Goal: Task Accomplishment & Management: Manage account settings

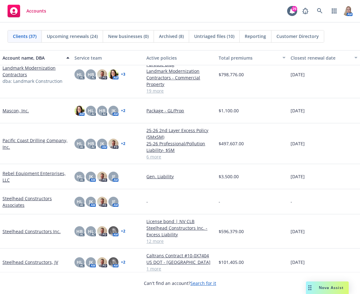
scroll to position [439, 0]
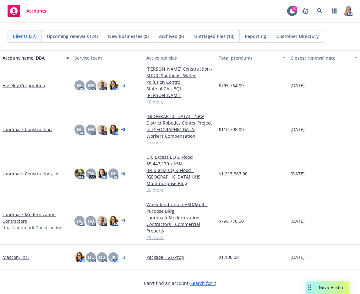
click at [44, 177] on link "Landmark Constructors, Inc." at bounding box center [32, 173] width 59 height 7
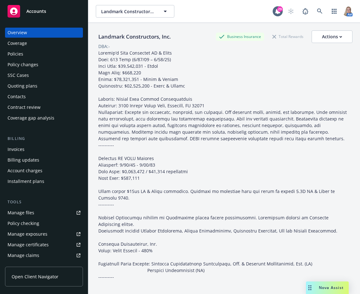
click at [33, 87] on div "Quoting plans" at bounding box center [23, 86] width 30 height 10
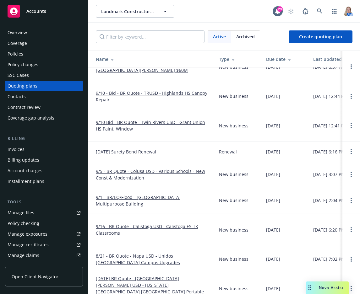
scroll to position [78, 0]
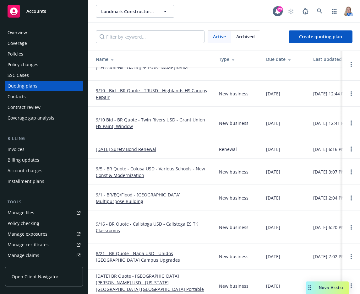
click at [141, 223] on link "9/16 - BR Quote - Calistoga USD - Calistoga ES TK Classrooms" at bounding box center [152, 227] width 113 height 13
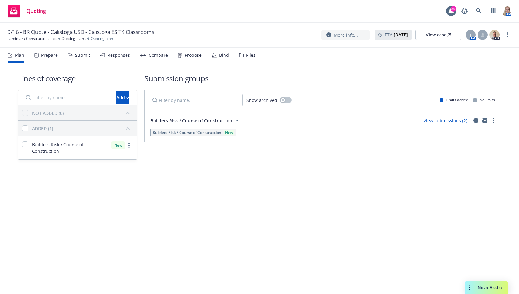
click at [359, 120] on link "View submissions (2)" at bounding box center [445, 121] width 44 height 6
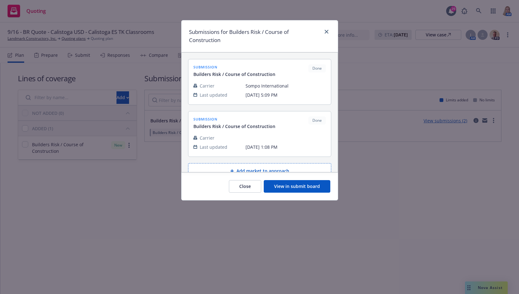
click at [239, 188] on button "Close" at bounding box center [245, 186] width 32 height 13
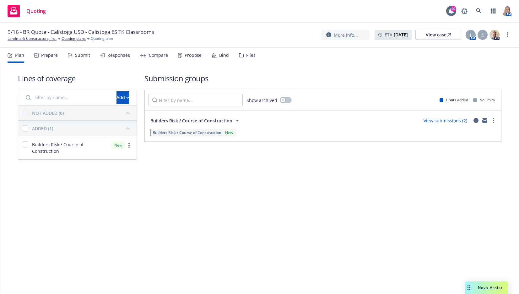
click at [359, 121] on link "View submissions (2)" at bounding box center [445, 121] width 44 height 6
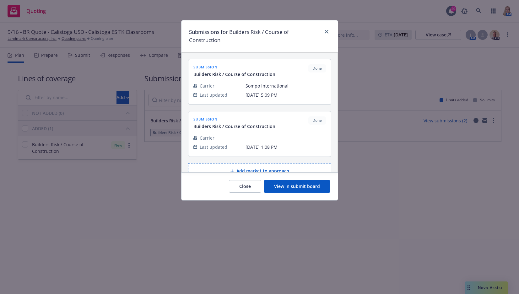
click at [278, 182] on button "View in submit board" at bounding box center [297, 186] width 67 height 13
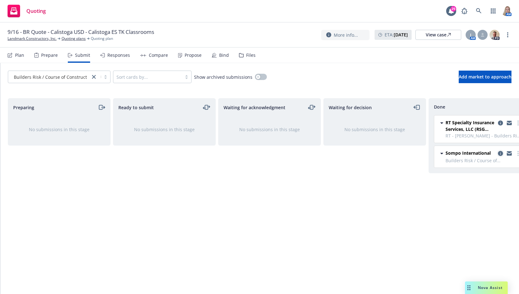
click at [359, 153] on icon "copy logging email" at bounding box center [500, 153] width 5 height 5
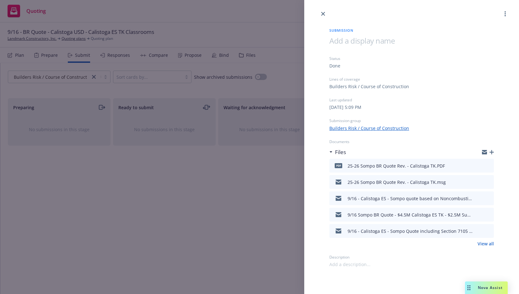
click at [359, 153] on icon "button" at bounding box center [491, 152] width 4 height 4
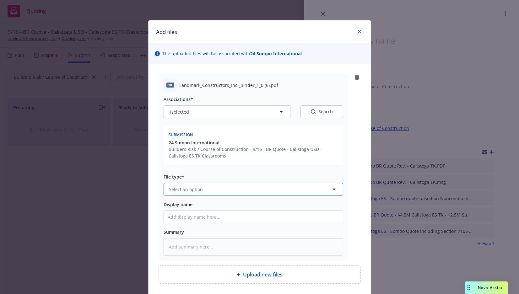
click at [209, 192] on button "Select an option" at bounding box center [254, 189] width 180 height 13
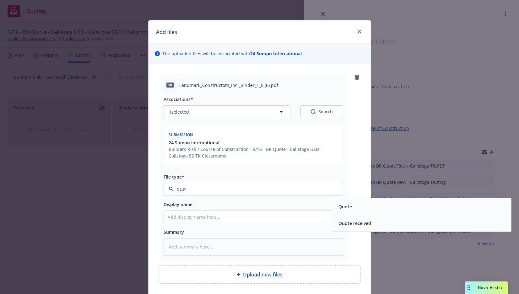
type input "quot"
click at [355, 210] on div "Quote" at bounding box center [421, 206] width 171 height 9
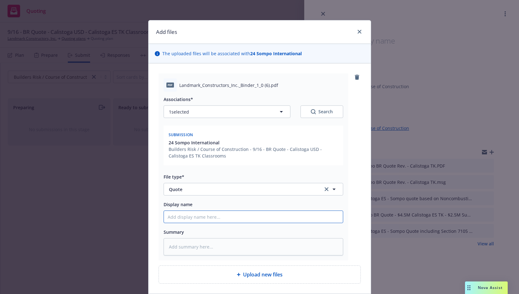
click at [180, 218] on input "Display name" at bounding box center [253, 217] width 179 height 12
type textarea "x"
type input "SO"
type textarea "x"
type input "SOM"
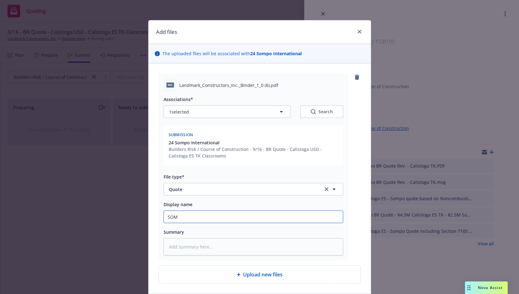
type textarea "x"
type input "SOMP"
type textarea "x"
type input "SOMPO"
type textarea "x"
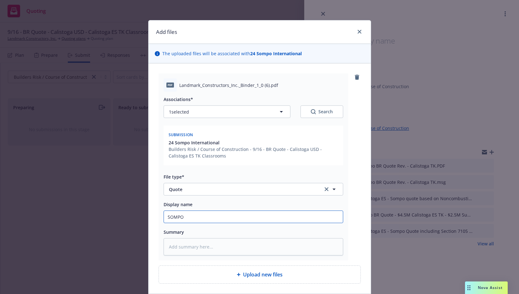
type input "SOMPO"
type textarea "x"
type input "SOMPO F"
type textarea "x"
type input "SOMPO Fi"
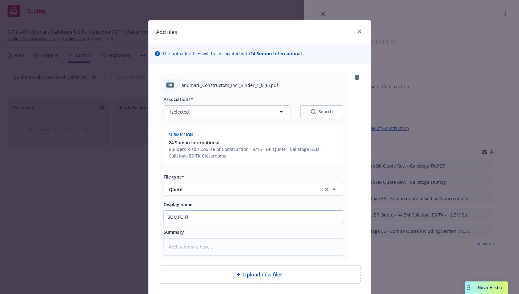
type textarea "x"
type input "SOMPO Fin"
type textarea "x"
type input "SOMPO Fina"
type textarea "x"
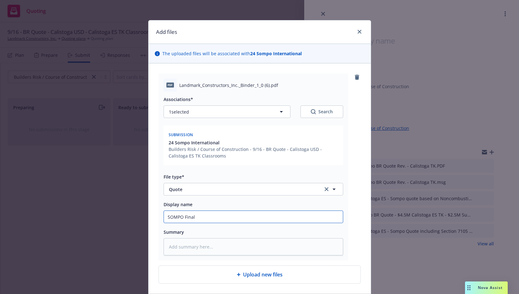
type input "SOMPO Final"
type textarea "x"
type input "SOMPO Final B"
type textarea "x"
type input "SOMPO Final BR"
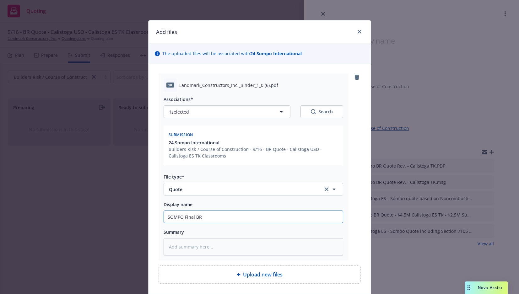
type textarea "x"
type input "SOMPO Final BR"
type textarea "x"
type input "SOMPO Final BR Q"
type textarea "x"
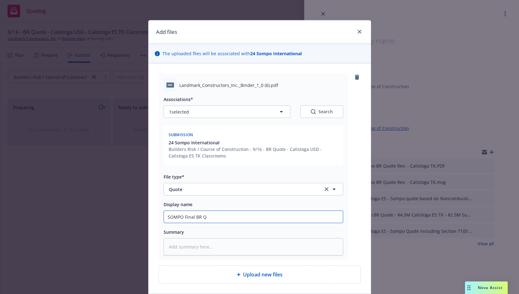
type input "SOMPO Final BR Qu"
type textarea "x"
type input "SOMPO Final BR Quo"
type textarea "x"
type input "SOMPO Final BR Quot"
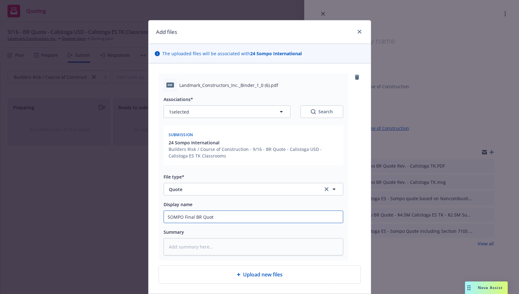
type textarea "x"
type input "SOMPO Final BR Quote"
type textarea "x"
type input "SOMPO Final BR Quote"
type textarea "x"
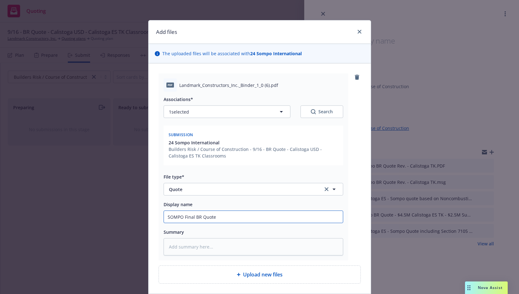
type input "SOMPO Final BR Quote 1"
type textarea "x"
type input "SOMPO Final BR Quote 10"
type textarea "x"
type input "SOMPO Final BR Quote 10/"
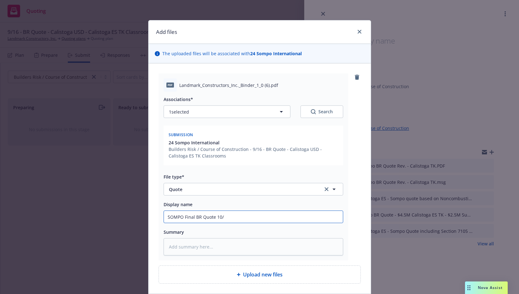
type textarea "x"
type input "SOMPO Final BR Quote 10/9"
type textarea "x"
type input "SOMPO Final BR Quote 10/9/"
type textarea "x"
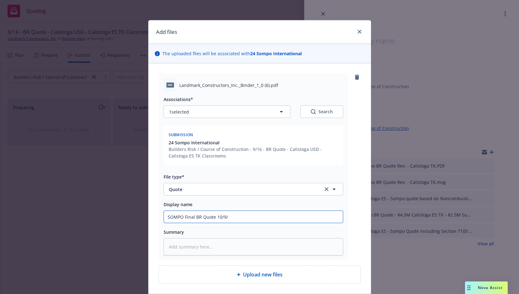
type input "SOMPO Final BR Quote 10/9/2"
type textarea "x"
type input "SOMPO Final BR Quote 10/9/25"
click at [247, 216] on input "SOMPO Final BR Quote 10/9/25" at bounding box center [253, 217] width 179 height 12
type textarea "x"
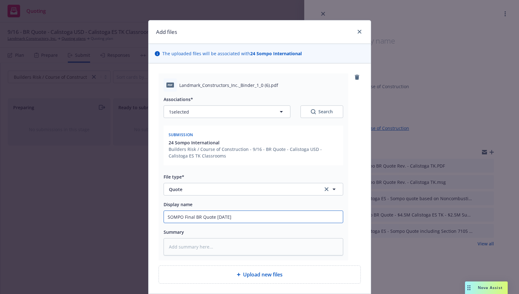
type input "SOMPO Final BR Quote 10/9/25"
type textarea "x"
type input "SOMPO Final BR Quote 10/9/25 -"
type textarea "x"
type input "SOMPO Final BR Quote 10/9/25 -"
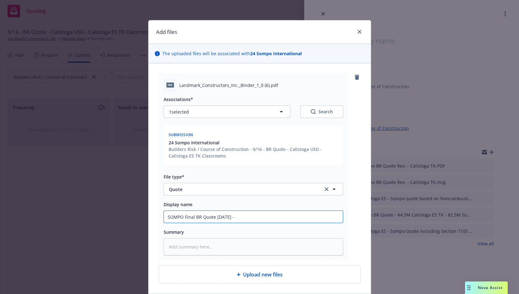
type textarea "x"
type input "SOMPO Final BR Quote 10/9/25 - C"
type textarea "x"
type input "SOMPO Final BR Quote 10/9/25 - Ca"
type textarea "x"
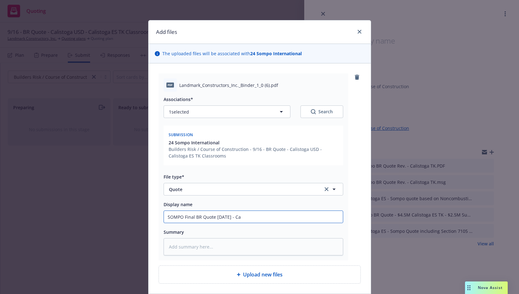
type input "SOMPO Final BR Quote 10/9/25 - Cal"
type textarea "x"
type input "SOMPO Final BR Quote 10/9/25 - Cali"
type textarea "x"
type input "SOMPO Final BR Quote 10/9/25 - Calis"
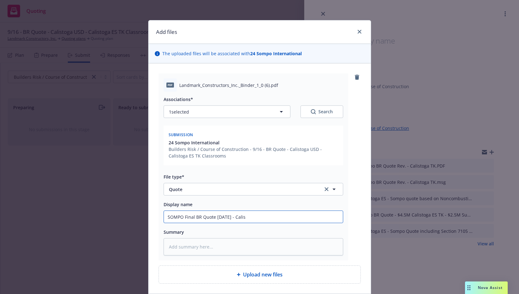
type textarea "x"
type input "SOMPO Final BR Quote 10/9/25 - Calist"
type textarea "x"
type input "SOMPO Final BR Quote 10/9/25 - Calisto"
type textarea "x"
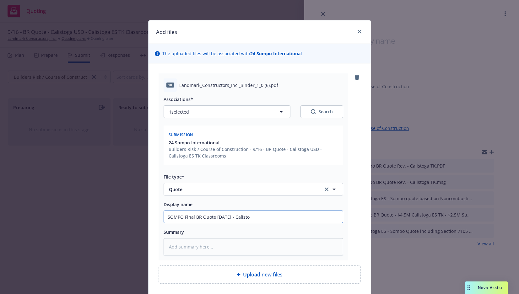
type input "SOMPO Final BR Quote 10/9/25 - Calistog"
type textarea "x"
type input "SOMPO Final BR Quote 10/9/25 - Calistoga"
type textarea "x"
type input "SOMPO Final BR Quote 10/9/25 - Calistoga"
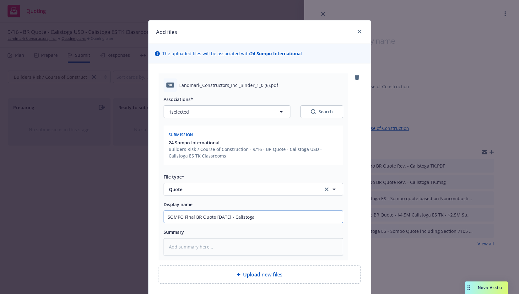
type textarea "x"
type input "SOMPO Final BR Quote 10/9/25 - Calistoga T"
type textarea "x"
type input "SOMPO Final BR Quote 10/9/25 - Calistoga TK"
type textarea "x"
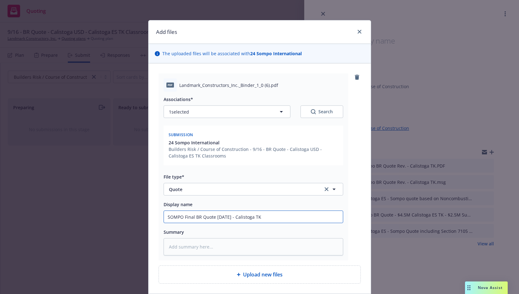
type input "SOMPO Final BR Quote 10/9/25 - Calistoga TK"
click at [230, 217] on input "SOMPO Final BR Quote 10/9/25 - Calistoga TK" at bounding box center [253, 217] width 179 height 12
type textarea "x"
type input "SOMPO Final BR Quote 10/9/25 I- Calistoga TK"
type textarea "x"
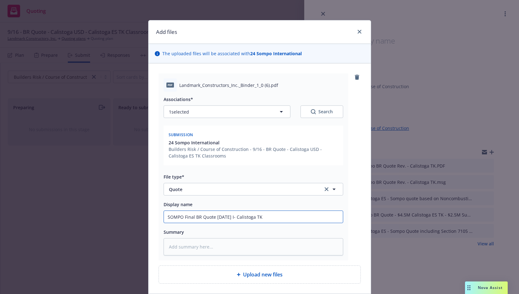
type input "SOMPO Final BR Quote 10/9/25 In- Calistoga TK"
type textarea "x"
type input "SOMPO Final BR Quote 10/9/25 Inc- Calistoga TK"
type textarea "x"
type input "SOMPO Final BR Quote 10/9/25 Incl- Calistoga TK"
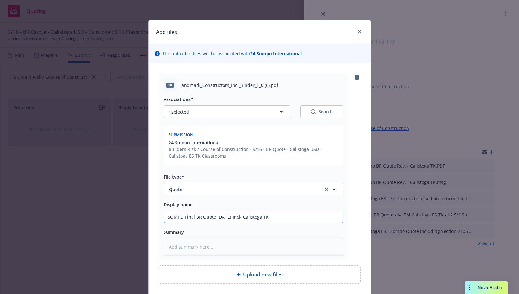
type textarea "x"
type input "SOMPO Final BR Quote 10/9/25 Incl - Calistoga TK"
type textarea "x"
type input "SOMPO Final BR Quote 10/9/25 Incl E- Calistoga TK"
type textarea "x"
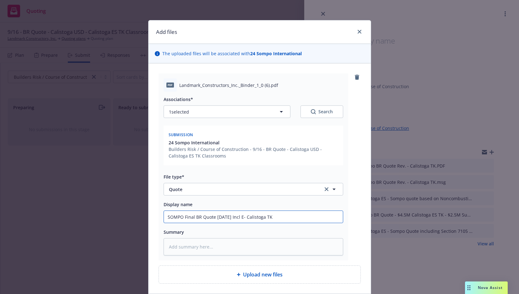
type input "SOMPO Final BR Quote 10/9/25 Incl EQ- Calistoga TK"
type textarea "x"
type input "SOMPO Final BR Quote 10/9/25 Incl EQ - Calistoga TK"
type textarea "x"
type input "SOMPO Final BR Quote 10/9/25 Incl EQ &- Calistoga TK"
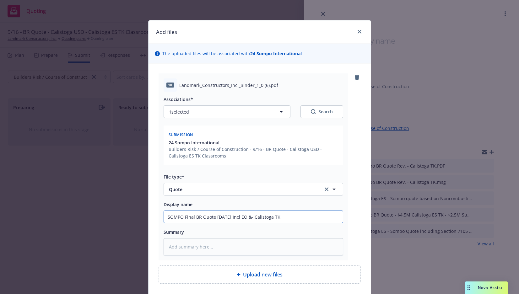
type textarea "x"
type input "SOMPO Final BR Quote 10/9/25 Incl EQ & - Calistoga TK"
type textarea "x"
type input "SOMPO Final BR Quote 10/9/25 Incl EQ & F- Calistoga TK"
type textarea "x"
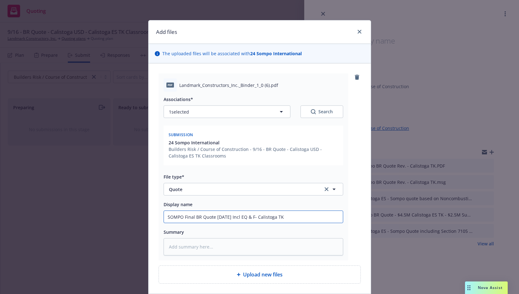
type input "SOMPO Final BR Quote 10/9/25 Incl EQ & Fl- Calistoga TK"
type textarea "x"
type input "SOMPO Final BR Quote 10/9/25 Incl EQ & Flo- Calistoga TK"
type textarea "x"
type input "SOMPO Final BR Quote 10/9/25 Incl EQ & Floo- Calistoga TK"
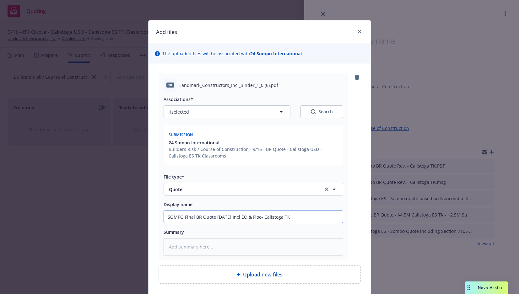
type textarea "x"
drag, startPoint x: 292, startPoint y: 216, endPoint x: 138, endPoint y: 208, distance: 154.3
click at [138, 208] on div "Add files The uploaded files will be associated with 24 Sompo International pdf…" at bounding box center [259, 147] width 519 height 294
type input "SOMPO Final BR Quote 10/9/25 Incl EQ & Flood- Calistoga TK"
drag, startPoint x: 184, startPoint y: 209, endPoint x: 185, endPoint y: 215, distance: 5.3
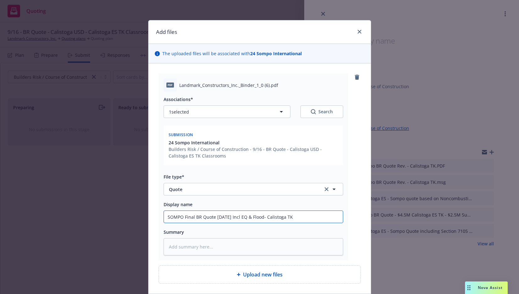
click at [185, 215] on input "SOMPO Final BR Quote 10/9/25 Incl EQ & Flood- Calistoga TK" at bounding box center [253, 217] width 179 height 12
click at [203, 250] on textarea at bounding box center [254, 246] width 180 height 17
paste textarea "SOMPO Final BR Quote 10/9/25 Incl EQ & Flood- Calistoga TK"
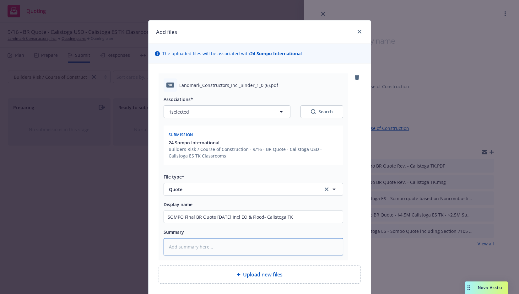
type textarea "x"
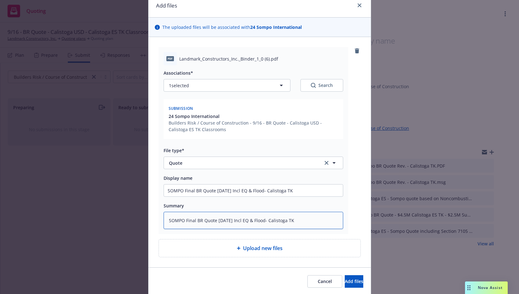
scroll to position [48, 0]
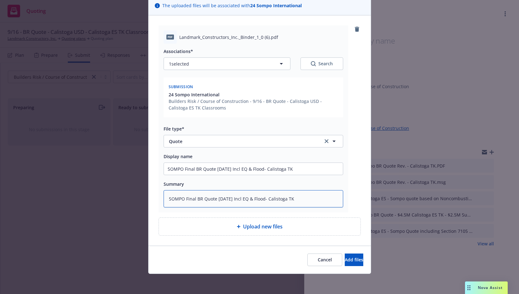
type textarea "SOMPO Final BR Quote 10/9/25 Incl EQ & Flood- Calistoga TK"
type textarea "x"
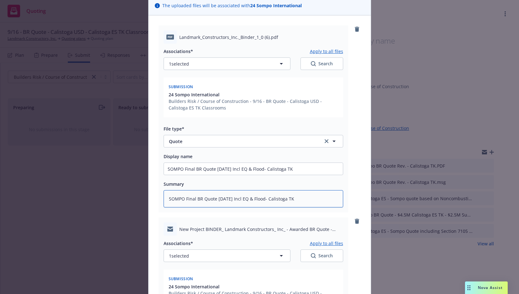
scroll to position [240, 0]
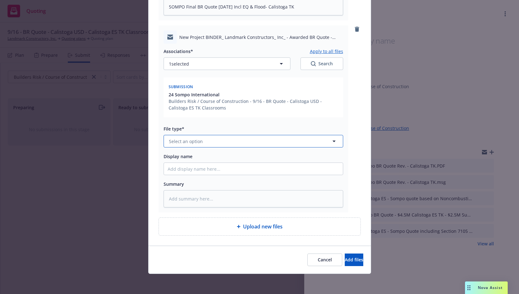
click at [192, 145] on button "Select an option" at bounding box center [254, 141] width 180 height 13
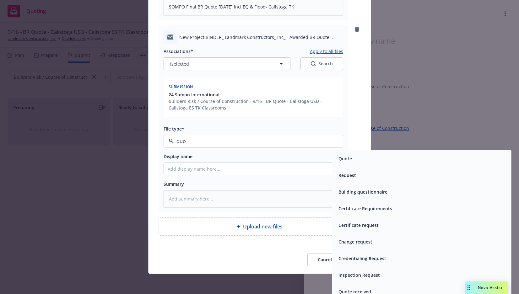
type input "quot"
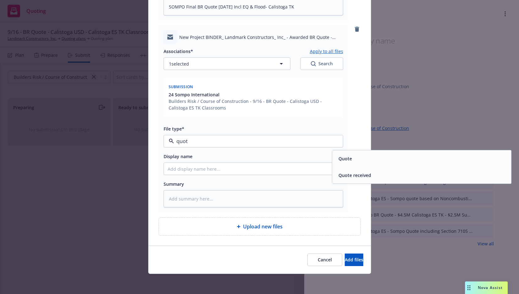
click at [359, 172] on div "Quote received" at bounding box center [354, 175] width 36 height 9
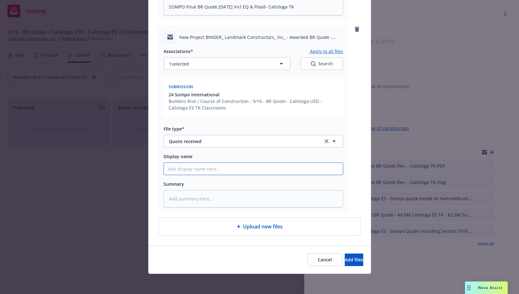
click at [222, 172] on input "Display name" at bounding box center [253, 169] width 179 height 12
paste input "SOMPO Final BR Quote 10/9/25 Incl EQ & Flood- Calistoga TK"
type textarea "x"
type input "SOMPO Final BR Quote 10/9/25 Incl EQ & Flood- Calistoga TK"
click at [196, 198] on textarea at bounding box center [254, 198] width 180 height 17
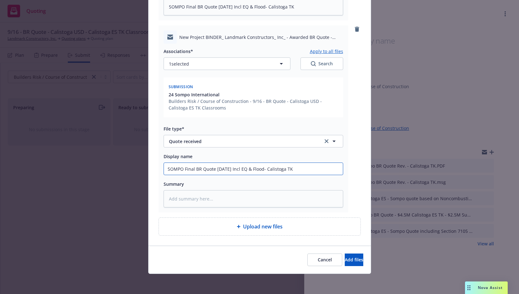
drag, startPoint x: 181, startPoint y: 170, endPoint x: 184, endPoint y: 162, distance: 8.6
click at [182, 169] on input "SOMPO Final BR Quote 10/9/25 Incl EQ & Flood- Calistoga TK" at bounding box center [253, 169] width 179 height 12
type textarea "x"
type input "SOMPO EFinal BR Quote 10/9/25 Incl EQ & Flood- Calistoga TK"
type textarea "x"
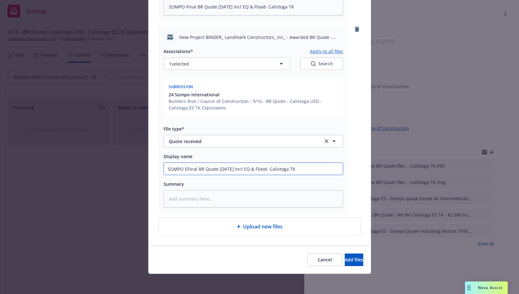
type input "SOMPO EMFinal BR Quote 10/9/25 Incl EQ & Flood- Calistoga TK"
type textarea "x"
type input "SOMPO EM Final BR Quote 10/9/25 Incl EQ & Flood- Calistoga TK"
click at [172, 199] on textarea at bounding box center [254, 198] width 180 height 17
paste textarea "SOMPO Final BR Quote 10/9/25 Incl EQ & Flood- Calistoga TK"
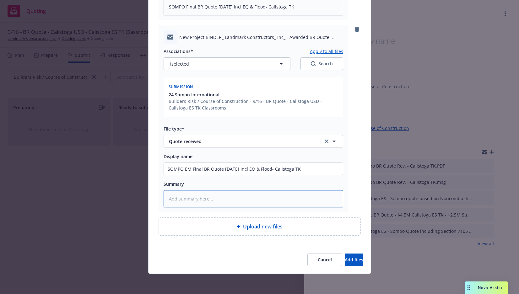
type textarea "x"
type textarea "SOMPO Final BR Quote 10/9/25 Incl EQ & Flood- Calistoga TK"
click at [183, 200] on textarea "SOMPO Final BR Quote 10/9/25 Incl EQ & Flood- Calistoga TK" at bounding box center [254, 198] width 180 height 17
type textarea "x"
type textarea "SOMPO EFinal BR Quote 10/9/25 Incl EQ & Flood- Calistoga TK"
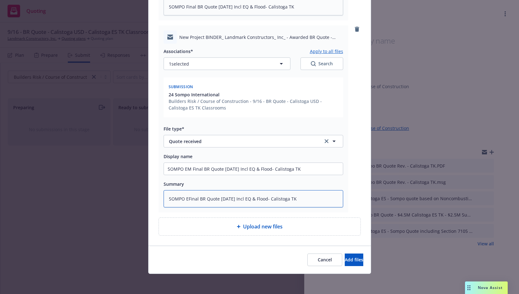
type textarea "x"
type textarea "SOMPO EMFinal BR Quote 10/9/25 Incl EQ & Flood- Calistoga TK"
type textarea "x"
type textarea "SOMPO EM Final BR Quote 10/9/25 Incl EQ & Flood- Calistoga TK"
click at [357, 263] on button "Add files" at bounding box center [354, 260] width 19 height 13
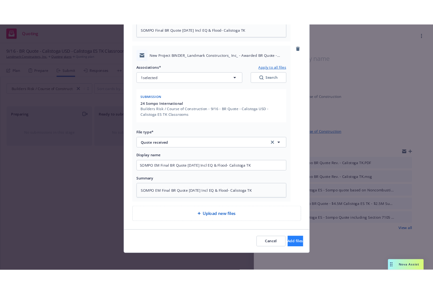
scroll to position [217, 0]
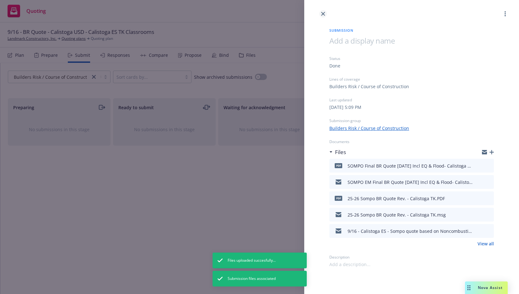
click at [321, 11] on link "close" at bounding box center [323, 14] width 8 height 8
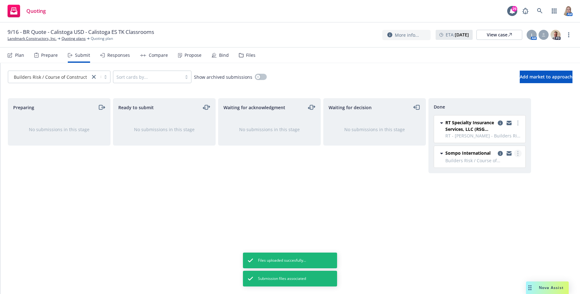
click at [359, 154] on circle "more" at bounding box center [517, 153] width 1 height 1
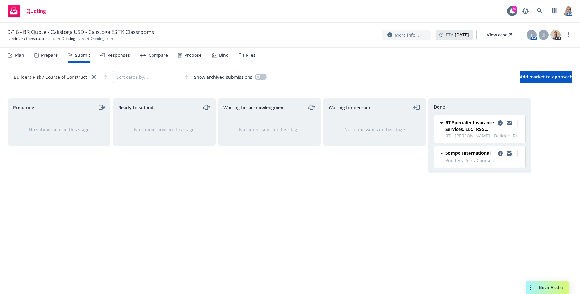
click at [359, 180] on div "Waiting for decision No submissions in this stage" at bounding box center [374, 189] width 103 height 183
click at [49, 56] on div "Prepare" at bounding box center [49, 55] width 17 height 5
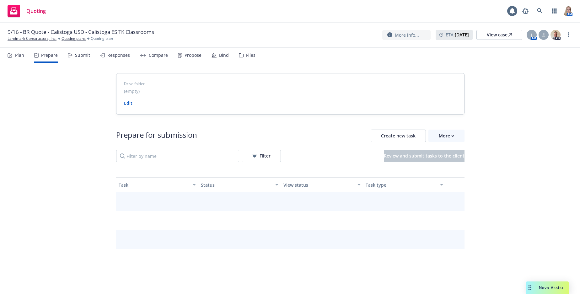
click at [24, 56] on div "Plan" at bounding box center [19, 55] width 9 height 5
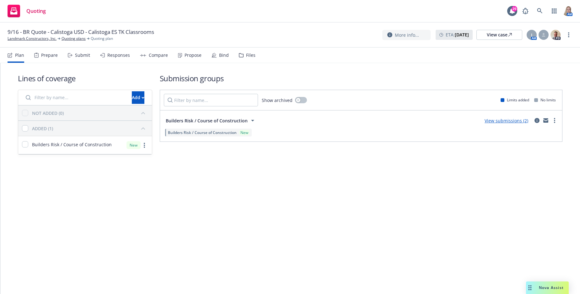
click at [359, 121] on link "View submissions (2)" at bounding box center [507, 121] width 44 height 6
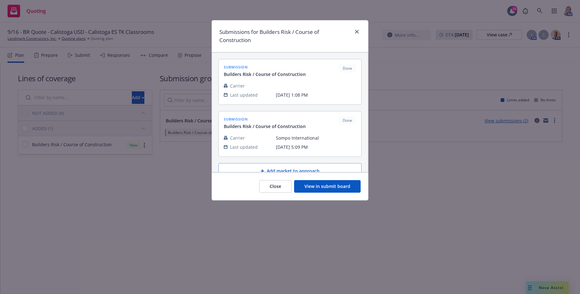
drag, startPoint x: 357, startPoint y: 27, endPoint x: 357, endPoint y: 35, distance: 8.5
click at [357, 28] on div "Submissions for Builders Risk / Course of Construction" at bounding box center [290, 36] width 156 height 32
click at [357, 35] on div at bounding box center [356, 36] width 10 height 17
click at [359, 33] on link "close" at bounding box center [357, 32] width 8 height 8
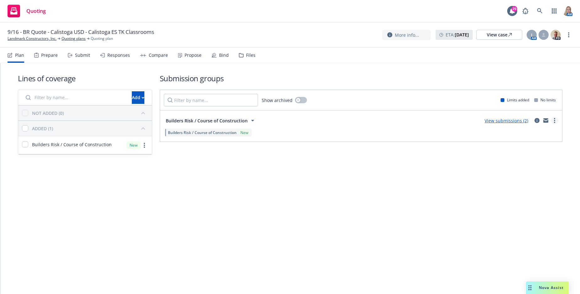
click at [359, 121] on circle "more" at bounding box center [554, 120] width 1 height 1
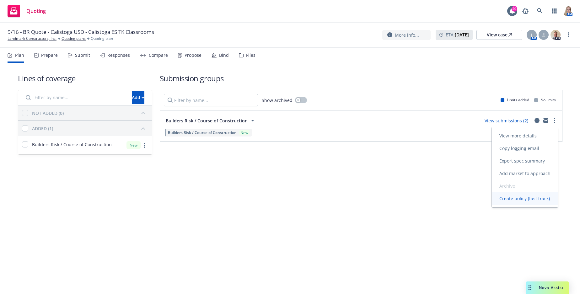
click at [359, 200] on span "Create policy (fast track)" at bounding box center [525, 199] width 66 height 6
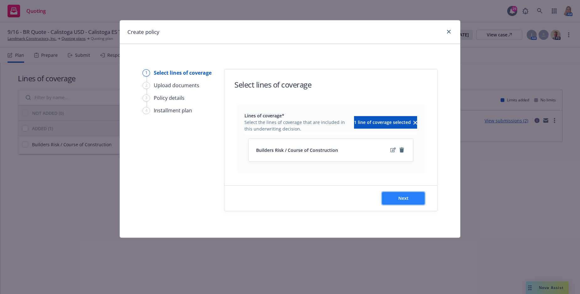
click at [359, 199] on button "Next" at bounding box center [403, 198] width 43 height 13
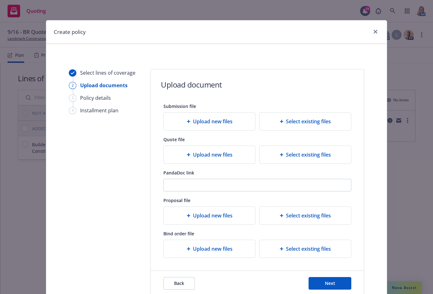
type textarea "x"
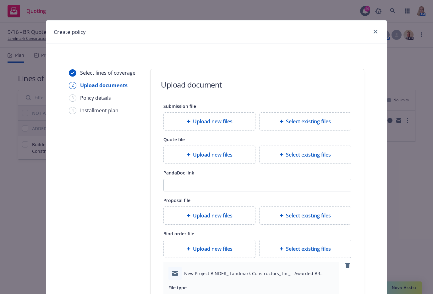
scroll to position [162, 0]
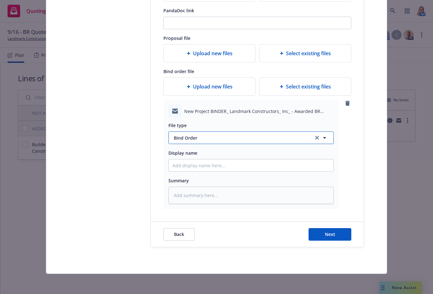
click at [204, 140] on span "Bind Order" at bounding box center [240, 138] width 132 height 7
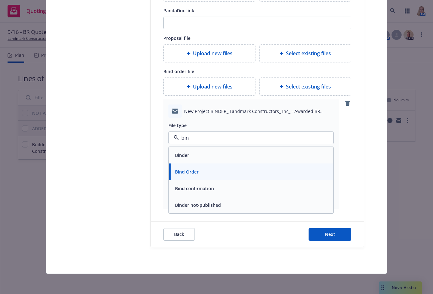
type input "bind"
click at [203, 191] on span "Bind confirmation" at bounding box center [194, 188] width 39 height 7
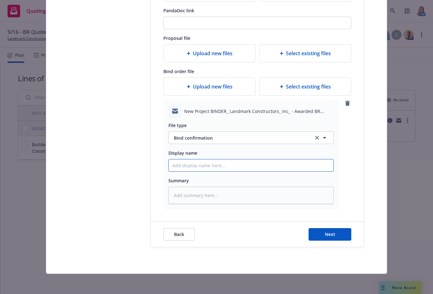
click at [202, 163] on input "Display name" at bounding box center [251, 165] width 164 height 12
paste input "SOMPO Final BR Quote 10/9/25 Incl EQ & Flood- Calistoga TK"
type textarea "x"
type input "SOMPO Final BR Quote 10/9/25 Incl EQ & Flood- Calistoga TK"
click at [194, 166] on input "SOMPO Final BR Quote 10/9/25 Incl EQ & Flood- Calistoga TK" at bounding box center [251, 165] width 164 height 12
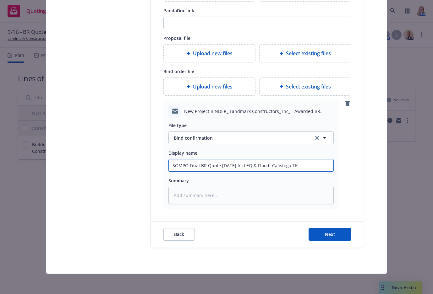
click at [194, 166] on input "SOMPO Final BR Quote 10/9/25 Incl EQ & Flood- Calistoga TK" at bounding box center [251, 165] width 164 height 12
type textarea "x"
type input "SOMPO BBR Quote 10/9/25 Incl EQ & Flood- Calistoga TK"
type textarea "x"
type input "SOMPO BiBR Quote 10/9/25 Incl EQ & Flood- Calistoga TK"
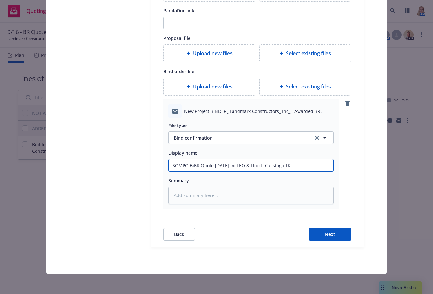
type textarea "x"
type input "SOMPO BinBR Quote 10/9/25 Incl EQ & Flood- Calistoga TK"
type textarea "x"
type input "SOMPO BindBR Quote 10/9/25 Incl EQ & Flood- Calistoga TK"
type textarea "x"
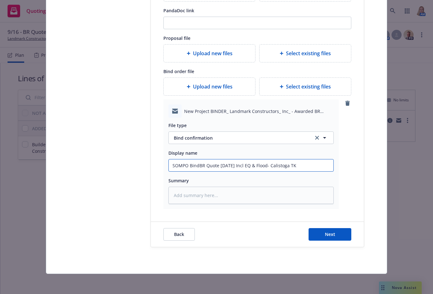
type input "SOMPO Bind BR Quote 10/9/25 Incl EQ & Flood- Calistoga TK"
type textarea "x"
type input "SOMPO Bind CBR Quote 10/9/25 Incl EQ & Flood- Calistoga TK"
type textarea "x"
type input "SOMPO Bind CoBR Quote 10/9/25 Incl EQ & Flood- Calistoga TK"
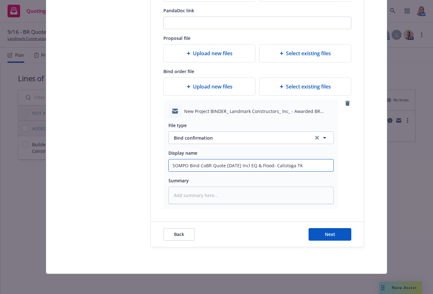
type textarea "x"
type input "SOMPO Bind ConBR Quote 10/9/25 Incl EQ & Flood- Calistoga TK"
type textarea "x"
type input "SOMPO Bind ConfBR Quote 10/9/25 Incl EQ & Flood- Calistoga TK"
type textarea "x"
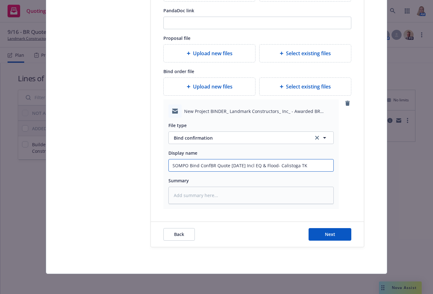
type input "SOMPO Bind ConfiBR Quote 10/9/25 Incl EQ & Flood- Calistoga TK"
type textarea "x"
type input "SOMPO Bind ConfirBR Quote 10/9/25 Incl EQ & Flood- Calistoga TK"
type textarea "x"
type input "SOMPO Bind ConfirmBR Quote 10/9/25 Incl EQ & Flood- Calistoga TK"
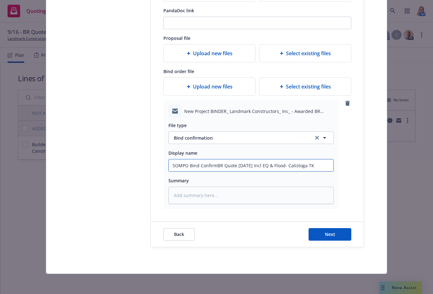
type textarea "x"
type input "SOMPO Bind ConfirmaBR Quote 10/9/25 Incl EQ & Flood- Calistoga TK"
type textarea "x"
type input "SOMPO Bind ConfirmatBR Quote 10/9/25 Incl EQ & Flood- Calistoga TK"
type textarea "x"
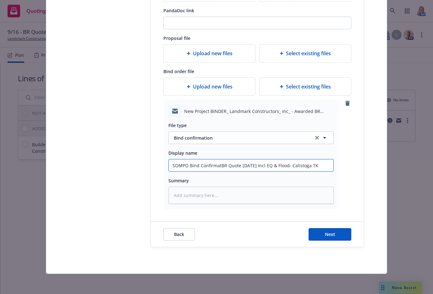
type input "SOMPO Bind ConfirmatiBR Quote 10/9/25 Incl EQ & Flood- Calistoga TK"
type textarea "x"
type input "SOMPO Bind ConfirmatioBR Quote 10/9/25 Incl EQ & Flood- Calistoga TK"
type textarea "x"
type input "SOMPO Bind ConfirmationBR Quote 10/9/25 Incl EQ & Flood- Calistoga TK"
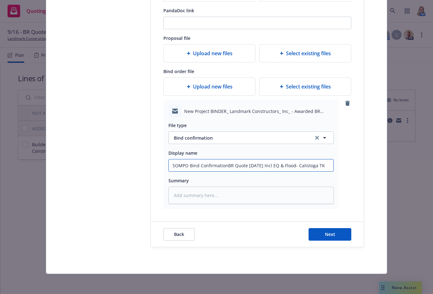
type textarea "x"
type input "SOMPO Bind Confirmation BR Quote 10/9/25 Incl EQ & Flood- Calistoga TK"
drag, startPoint x: 245, startPoint y: 169, endPoint x: 233, endPoint y: 167, distance: 13.0
click at [233, 167] on input "SOMPO Bind Confirmation BR Quote 10/9/25 Incl EQ & Flood- Calistoga TK" at bounding box center [251, 165] width 164 height 12
type textarea "x"
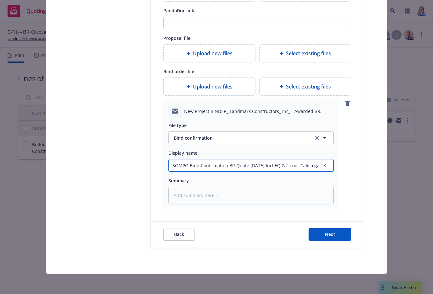
type input "SOMPO Bind Confirmation BR E 10/9/25 Incl EQ & Flood- Calistoga TK"
type textarea "x"
type input "SOMPO Bind Confirmation BR EQ 10/9/25 Incl EQ & Flood- Calistoga TK"
type textarea "x"
type input "SOMPO Bind Confirmation BR EQ 10/9/25 Incl EQ & Flood- Calistoga TK"
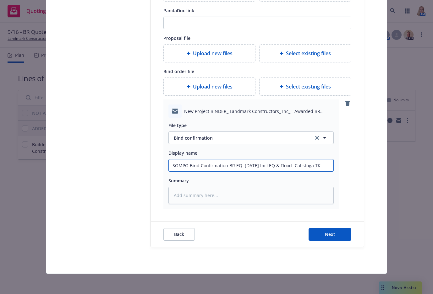
type textarea "x"
type input "SOMPO Bind Confirmation BR EQ & 10/9/25 Incl EQ & Flood- Calistoga TK"
type textarea "x"
type input "SOMPO Bind Confirmation BR EQ & 10/9/25 Incl EQ & Flood- Calistoga TK"
type textarea "x"
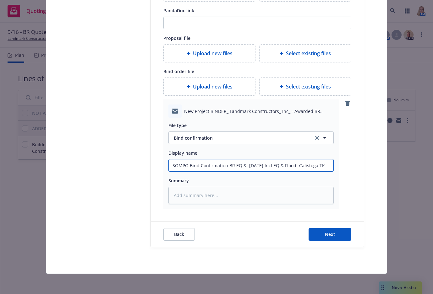
type input "SOMPO Bind Confirmation BR EQ & F 10/9/25 Incl EQ & Flood- Calistoga TK"
type textarea "x"
type input "SOMPO Bind Confirmation BR EQ & FL 10/9/25 Incl EQ & Flood- Calistoga TK"
drag, startPoint x: 265, startPoint y: 166, endPoint x: 297, endPoint y: 166, distance: 31.4
click at [297, 166] on input "SOMPO Bind Confirmation BR EQ & FL 10/9/25 Incl EQ & Flood- Calistoga TK" at bounding box center [251, 165] width 164 height 12
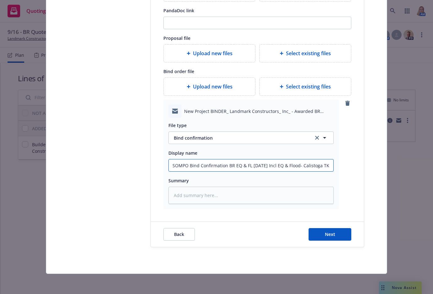
type textarea "x"
drag, startPoint x: 297, startPoint y: 166, endPoint x: 116, endPoint y: 175, distance: 181.9
click at [116, 175] on div "Select lines of coverage 2 Upload documents 3 Policy details 4 Installment plan…" at bounding box center [216, 77] width 325 height 341
type input "SOMPO Bind Confirmation BR EQ & FL 10/9/25- Calistoga TK"
click at [176, 193] on textarea at bounding box center [250, 195] width 165 height 17
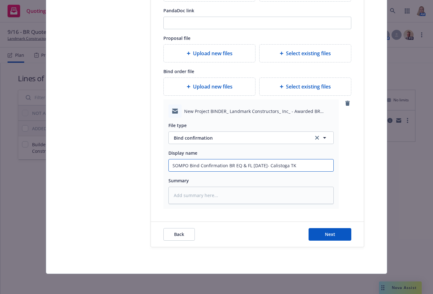
click at [171, 166] on input "SOMPO Bind Confirmation BR EQ & FL 10/9/25- Calistoga TK" at bounding box center [251, 165] width 164 height 12
click at [169, 166] on input "SOMPO Bind Confirmation BR EQ & FL 10/9/25- Calistoga TK" at bounding box center [251, 165] width 164 height 12
type textarea "x"
type input "BSOMPO Bind Confirmation BR EQ & FL 10/9/25- Calistoga TK"
type textarea "x"
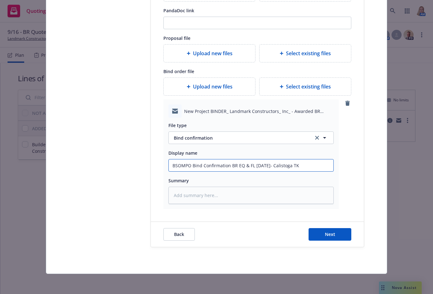
type input "BRSOMPO Bind Confirmation BR EQ & FL 10/9/25- Calistoga TK"
type textarea "x"
type input "BR SOMPO Bind Confirmation BR EQ & FL 10/9/25- Calistoga TK"
type textarea "x"
type input "BR -SOMPO Bind Confirmation BR EQ & FL 10/9/25- Calistoga TK"
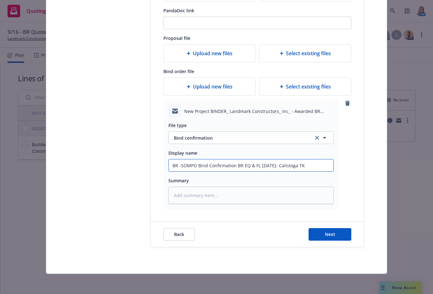
type textarea "x"
click at [267, 167] on input "BR - SOMPO Bind Confirmation BR EQ & FL 10/9/25- Calistoga TK" at bounding box center [251, 165] width 164 height 12
click at [189, 198] on textarea at bounding box center [250, 195] width 165 height 17
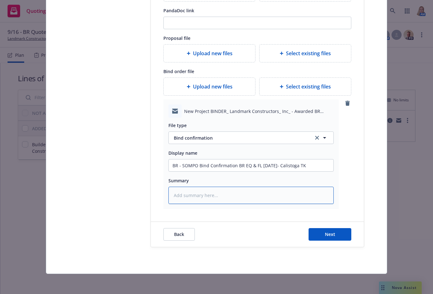
paste textarea "BR - SOMPO Bind Confirmation BR EQ & FL 10/9/25- Calistoga TK"
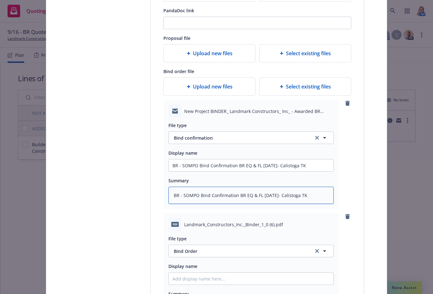
scroll to position [276, 0]
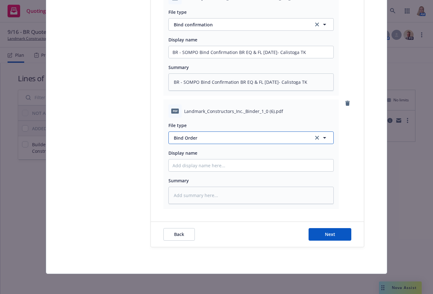
click at [200, 136] on span "Bind Order" at bounding box center [240, 138] width 132 height 7
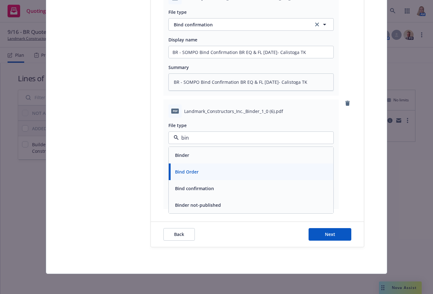
click at [200, 149] on div "Binder" at bounding box center [251, 155] width 164 height 17
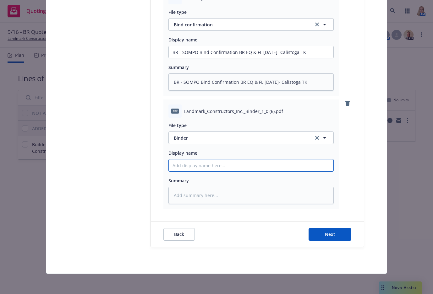
click at [189, 165] on input "Display name" at bounding box center [251, 165] width 164 height 12
paste input "BR - SOMPO Bind Confirmation BR EQ & FL 10/9/25- Calistoga TK"
drag, startPoint x: 206, startPoint y: 166, endPoint x: 196, endPoint y: 165, distance: 10.1
click at [196, 165] on input "BR - SOMPO Bind Confirmation BR EQ & FL 10/9/25- Calistoga TK" at bounding box center [251, 165] width 164 height 12
click at [234, 165] on input "BR - SOMPOBINDER Confirmation BR EQ & FL 10/9/25- Calistoga TK" at bounding box center [251, 165] width 164 height 12
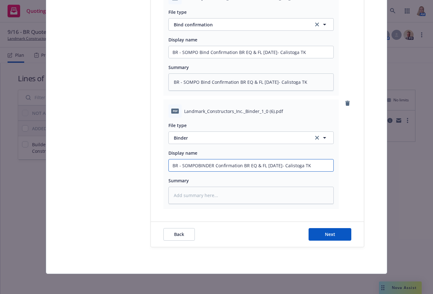
click at [234, 165] on input "BR - SOMPOBINDER Confirmation BR EQ & FL 10/9/25- Calistoga TK" at bounding box center [251, 165] width 164 height 12
click at [273, 164] on input "BR - SOMPOBINDER -BR EQ & FL 10/9/25- Calistoga TK" at bounding box center [251, 165] width 164 height 12
click at [200, 194] on textarea at bounding box center [250, 195] width 165 height 17
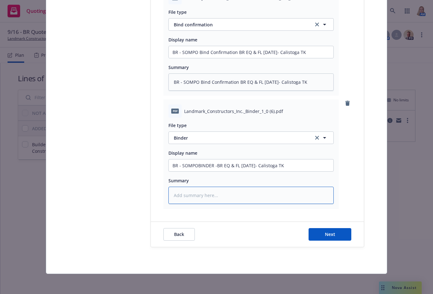
paste textarea "BR - SOMPOBINDER -BR EQ & FL 10/9/25- Calistoga TK"
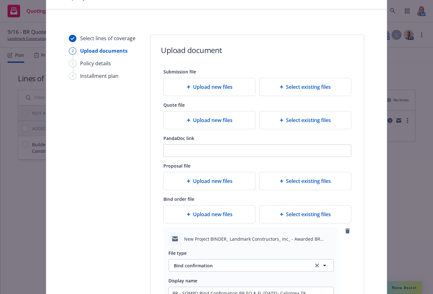
scroll to position [0, 0]
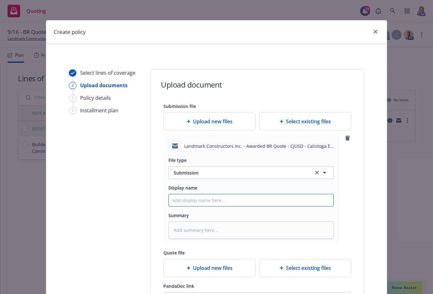
click at [203, 203] on input "Display name" at bounding box center [251, 200] width 164 height 12
click at [280, 122] on icon at bounding box center [281, 121] width 3 height 3
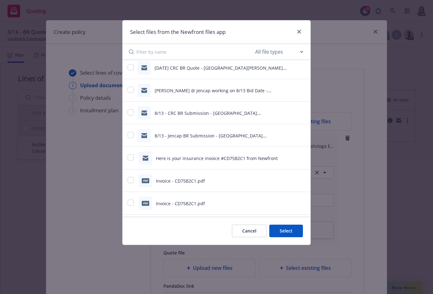
scroll to position [2118, 0]
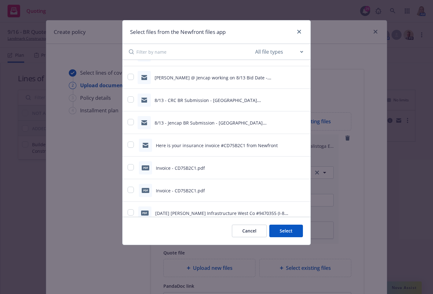
click at [243, 228] on button "Cancel" at bounding box center [249, 231] width 35 height 13
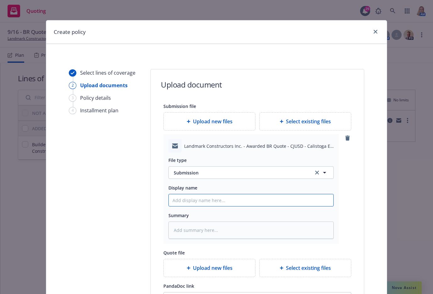
click at [210, 204] on input "Display name" at bounding box center [251, 200] width 164 height 12
drag, startPoint x: 257, startPoint y: 202, endPoint x: 182, endPoint y: 203, distance: 74.7
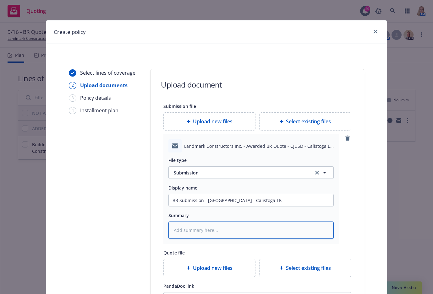
click at [190, 229] on textarea at bounding box center [250, 230] width 165 height 17
paste textarea "BR Submission - Sompo - Calistoga TK"
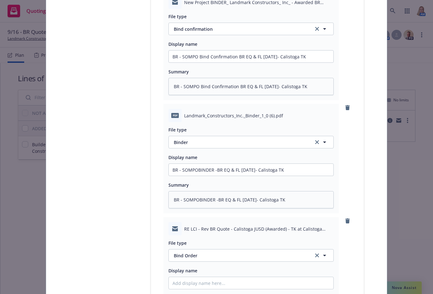
scroll to position [439, 0]
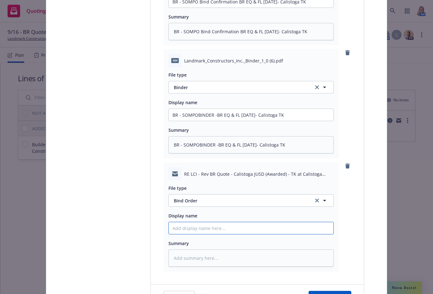
click at [193, 229] on input "Display name" at bounding box center [251, 228] width 164 height 12
drag, startPoint x: 236, startPoint y: 228, endPoint x: 143, endPoint y: 225, distance: 92.3
click at [193, 258] on textarea at bounding box center [250, 258] width 165 height 17
paste textarea "Bind from LCI - BR Calistoga TK"
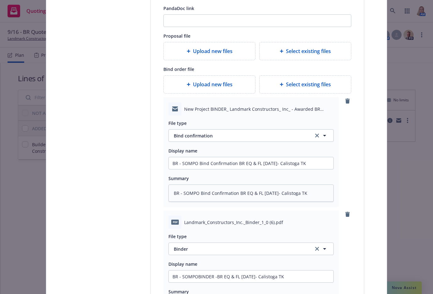
scroll to position [147, 0]
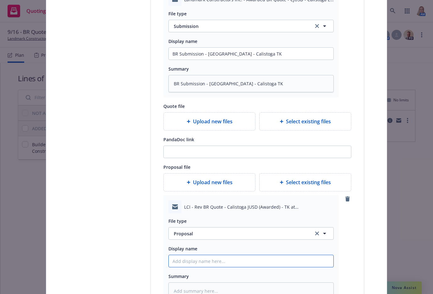
click at [191, 261] on input "Display name" at bounding box center [251, 261] width 164 height 12
paste input "Bind from LCI - BR Calistoga TK"
drag, startPoint x: 197, startPoint y: 261, endPoint x: 138, endPoint y: 260, distance: 59.0
click at [207, 263] on input "BR Proposal - BR Calistoga TK" at bounding box center [251, 261] width 164 height 12
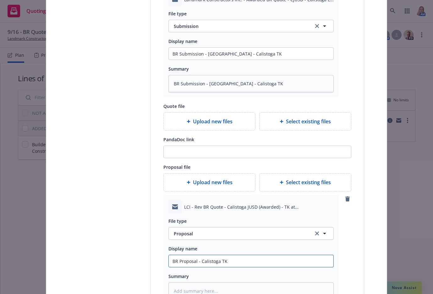
scroll to position [293, 0]
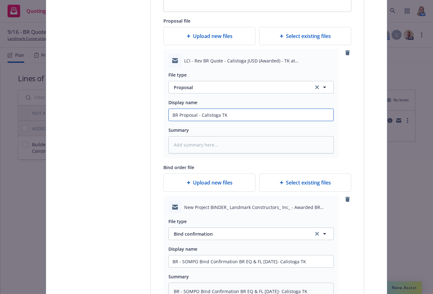
drag, startPoint x: 230, startPoint y: 113, endPoint x: 129, endPoint y: 116, distance: 101.1
click at [129, 116] on div "Select lines of coverage 2 Upload documents 3 Policy details 4 Installment plan…" at bounding box center [216, 173] width 325 height 794
click at [197, 143] on textarea at bounding box center [250, 144] width 165 height 17
paste textarea "BR Proposal - Calistoga TK"
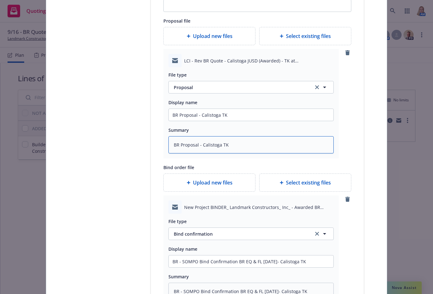
scroll to position [147, 0]
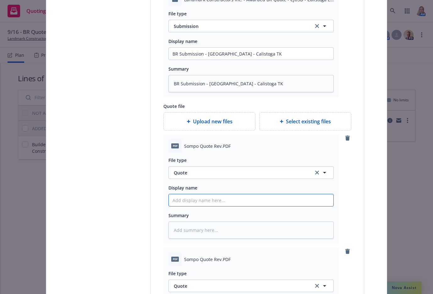
click at [186, 200] on input "Display name" at bounding box center [251, 200] width 164 height 12
drag, startPoint x: 273, startPoint y: 198, endPoint x: 121, endPoint y: 199, distance: 151.6
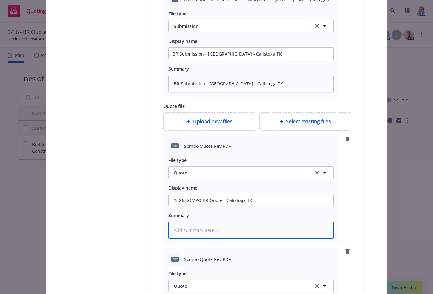
click at [184, 227] on textarea at bounding box center [250, 230] width 165 height 17
paste textarea "25-26 SOMPO BR Quote - Calistoga TK"
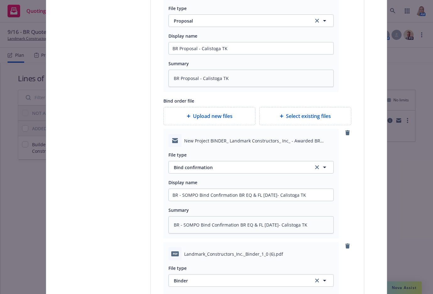
scroll to position [842, 0]
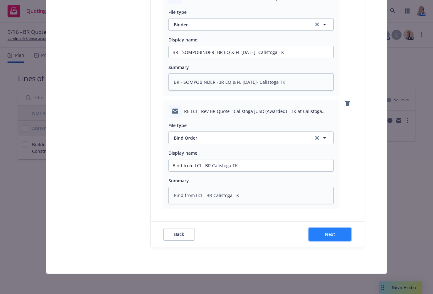
click at [320, 232] on button "Next" at bounding box center [329, 234] width 43 height 13
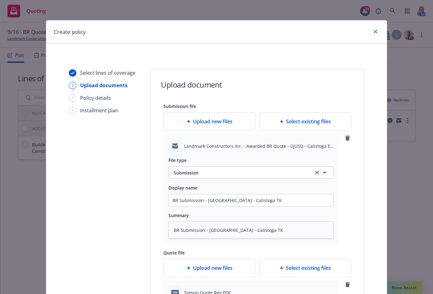
scroll to position [147, 0]
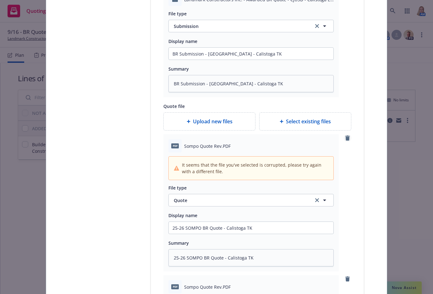
click at [347, 137] on icon "remove" at bounding box center [347, 138] width 4 height 5
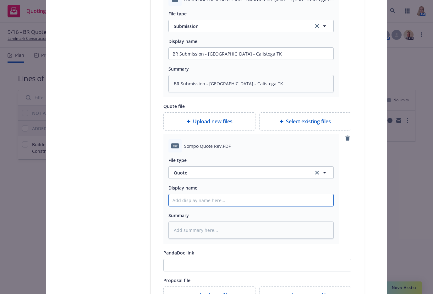
click at [196, 203] on input "Display name" at bounding box center [251, 200] width 164 height 12
paste input "25-26 SOMPO BR Quote - Calistoga TK"
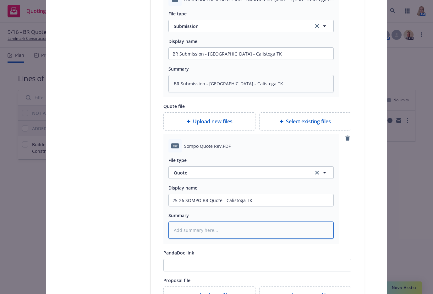
click at [216, 227] on textarea at bounding box center [250, 230] width 165 height 17
paste textarea "25-26 SOMPO BR Quote - Calistoga TK"
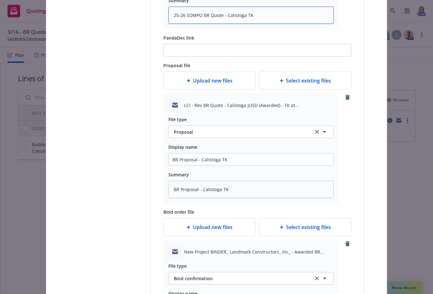
scroll to position [729, 0]
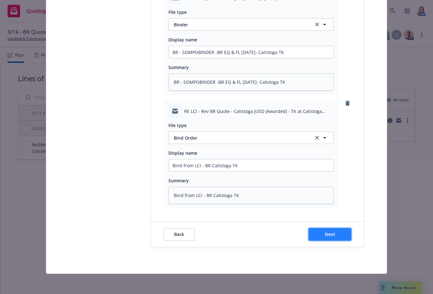
click at [318, 228] on button "Next" at bounding box center [329, 234] width 43 height 13
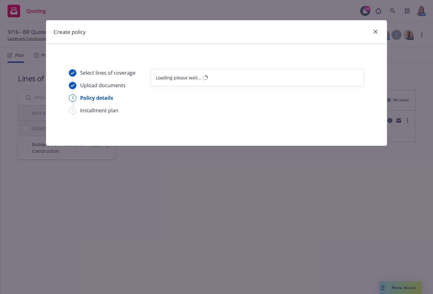
scroll to position [0, 0]
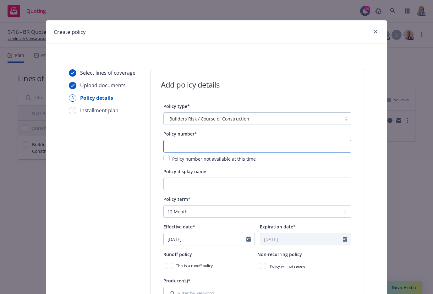
click at [175, 144] on input "text" at bounding box center [257, 146] width 188 height 13
paste input "IMU30099845800"
click at [197, 187] on input "Policy display name" at bounding box center [257, 184] width 188 height 13
click at [170, 184] on input "BR - Calistoga ES TK" at bounding box center [257, 184] width 188 height 13
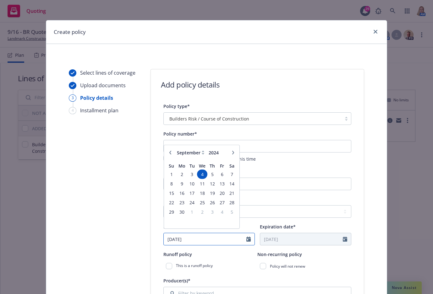
click at [242, 242] on input "09/04/2024" at bounding box center [205, 239] width 83 height 12
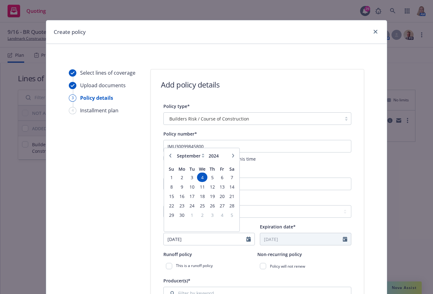
click at [229, 157] on button "button" at bounding box center [233, 156] width 8 height 8
click at [199, 188] on span "9" at bounding box center [201, 187] width 9 height 8
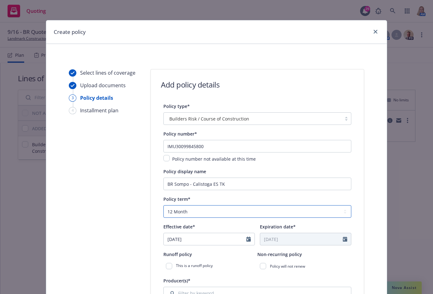
click at [191, 212] on select "Select policy term 12 Month 6 Month 4 Month 3 Month 2 Month 1 Month 36 Month (3…" at bounding box center [257, 211] width 188 height 13
click at [163, 205] on select "Select policy term 12 Month 6 Month 4 Month 3 Month 2 Month 1 Month 36 Month (3…" at bounding box center [257, 211] width 188 height 13
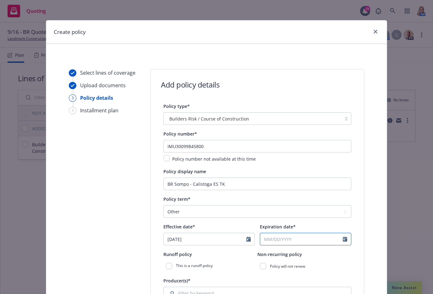
click at [303, 239] on input "Expiration date*" at bounding box center [301, 239] width 83 height 12
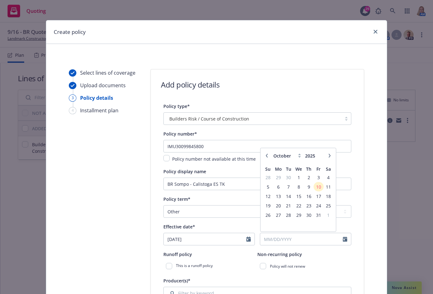
click at [327, 158] on button "button" at bounding box center [329, 156] width 8 height 8
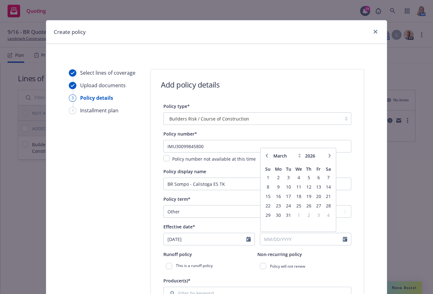
click at [327, 158] on button "button" at bounding box center [329, 156] width 8 height 8
click at [276, 188] on span "6" at bounding box center [277, 187] width 9 height 8
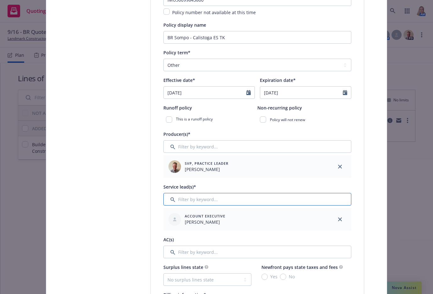
click at [232, 202] on input "Filter by keyword..." at bounding box center [257, 199] width 188 height 13
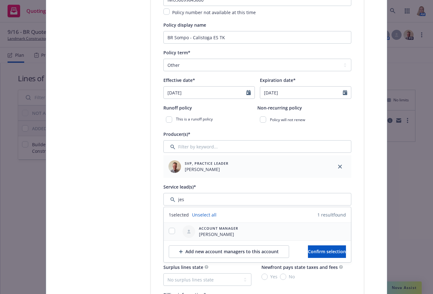
click at [224, 231] on span "Account Manager" at bounding box center [218, 228] width 39 height 5
click at [172, 230] on input "checkbox" at bounding box center [172, 231] width 6 height 6
click at [324, 255] on button "Confirm selection" at bounding box center [327, 251] width 38 height 13
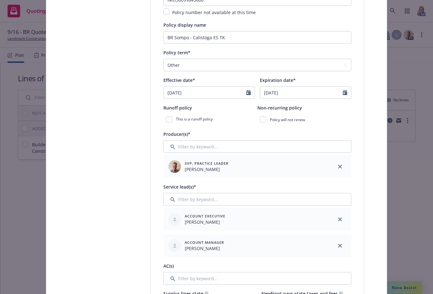
scroll to position [293, 0]
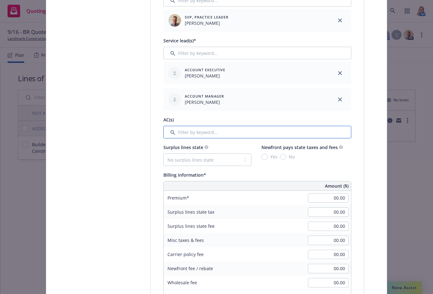
click at [185, 133] on input "Filter by keyword..." at bounding box center [257, 132] width 188 height 13
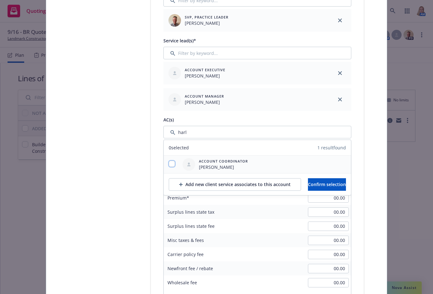
click at [171, 164] on input "checkbox" at bounding box center [172, 164] width 6 height 6
click at [311, 182] on span "Confirm selection" at bounding box center [327, 184] width 38 height 6
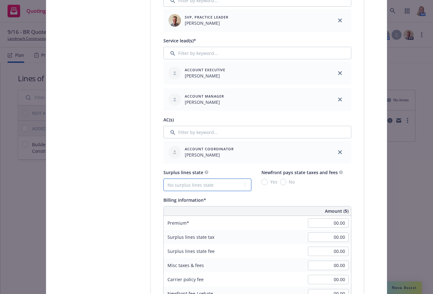
click at [191, 190] on select "No surplus lines state Alaska Alabama Arkansas Arizona California Colorado Conn…" at bounding box center [207, 185] width 88 height 13
click at [163, 179] on select "No surplus lines state Alaska Alabama Arkansas Arizona California Colorado Conn…" at bounding box center [207, 185] width 88 height 13
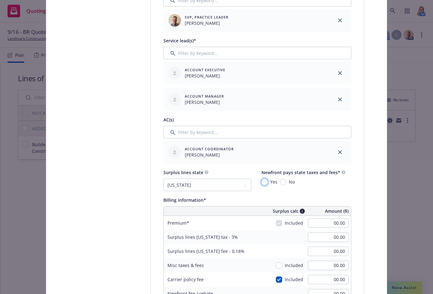
click at [262, 182] on input "Yes" at bounding box center [264, 182] width 6 height 6
click at [88, 190] on div "Select lines of coverage Upload documents 3 Policy details 4 Installment plan" at bounding box center [103, 235] width 69 height 919
click at [318, 223] on input "00.00" at bounding box center [328, 222] width 41 height 9
click at [322, 190] on div "Surplus lines state No surplus lines state Alaska Alabama Arkansas Arizona Cali…" at bounding box center [257, 180] width 188 height 23
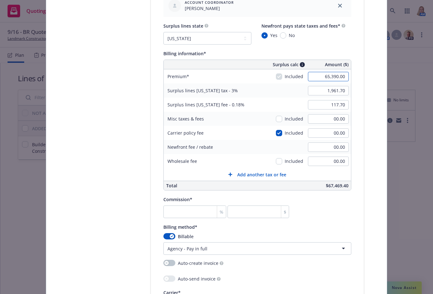
click at [320, 78] on input "65,390.00" at bounding box center [328, 76] width 41 height 9
click at [336, 219] on div "Policy number* IMU30099845800 Policy number not available at this time Policy d…" at bounding box center [257, 100] width 188 height 819
click at [194, 208] on input "number" at bounding box center [194, 212] width 63 height 13
click at [336, 224] on div "Billing method*" at bounding box center [257, 227] width 188 height 8
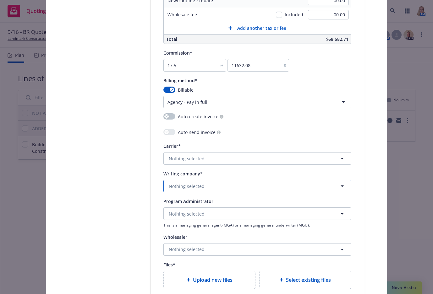
click at [187, 186] on span "Nothing selected" at bounding box center [187, 186] width 36 height 7
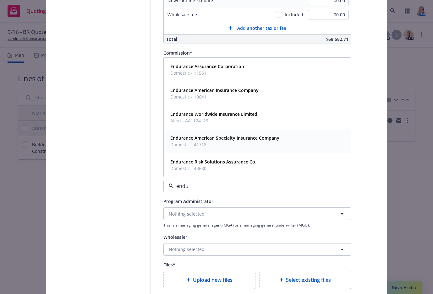
click at [215, 137] on strong "Endurance American Specialty Insurance Company" at bounding box center [224, 138] width 109 height 6
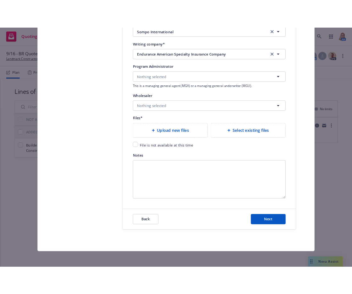
scroll to position [741, 0]
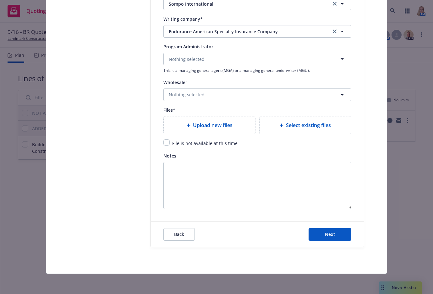
click at [315, 123] on span "Select existing files" at bounding box center [308, 125] width 45 height 8
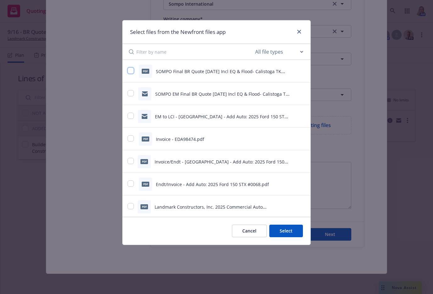
click at [130, 71] on input "checkbox" at bounding box center [130, 70] width 6 height 6
click at [244, 232] on button "Cancel" at bounding box center [249, 231] width 35 height 13
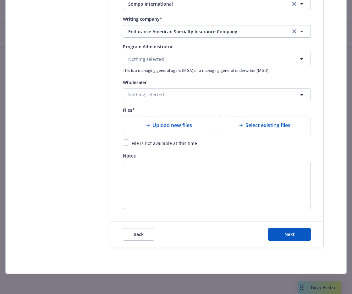
click at [267, 125] on span "Select existing files" at bounding box center [267, 125] width 45 height 8
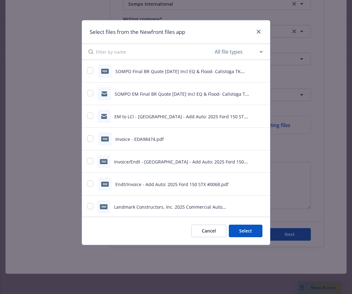
click at [215, 231] on button "Cancel" at bounding box center [208, 231] width 35 height 13
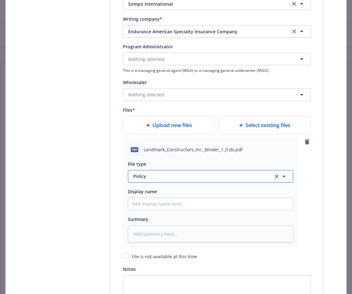
click at [164, 176] on span "Policy" at bounding box center [199, 176] width 132 height 7
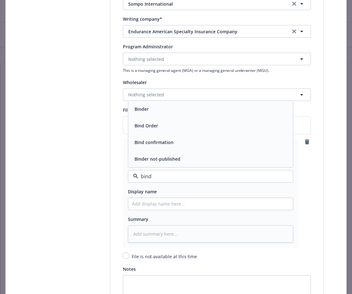
click at [149, 114] on div "Binder" at bounding box center [210, 109] width 164 height 17
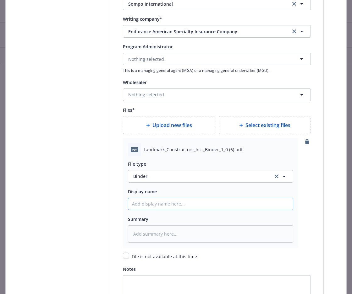
click at [146, 203] on input "Policy display name" at bounding box center [210, 204] width 164 height 12
drag, startPoint x: 228, startPoint y: 205, endPoint x: 111, endPoint y: 207, distance: 117.7
click at [160, 240] on textarea at bounding box center [210, 233] width 165 height 17
paste textarea "25-26 BINDER - BR - Sompo - Calistoga ES TK"
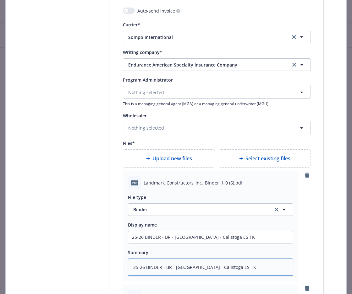
scroll to position [967, 0]
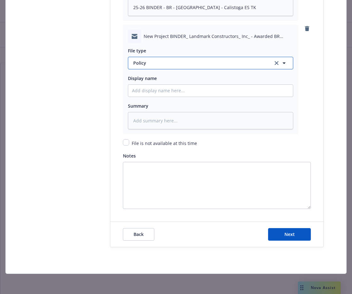
click at [153, 58] on button "Policy" at bounding box center [210, 63] width 165 height 13
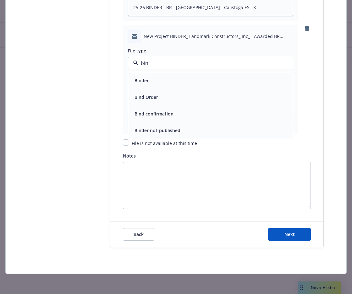
click at [153, 117] on span "Bind confirmation" at bounding box center [153, 113] width 39 height 7
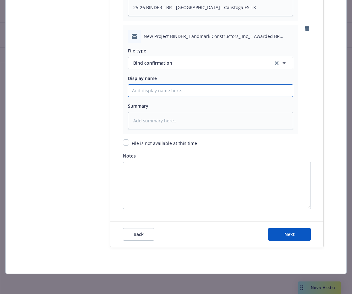
click at [151, 87] on input "Policy display name" at bounding box center [210, 91] width 164 height 12
paste input "25-26 BINDER - BR - Sompo - Calistoga ES TK"
click at [156, 92] on input "25-26 BINDER - BR - Sompo - Calistoga ES TK" at bounding box center [210, 91] width 164 height 12
drag, startPoint x: 253, startPoint y: 92, endPoint x: 55, endPoint y: 90, distance: 198.4
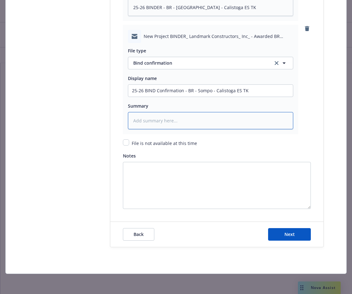
click at [148, 123] on textarea at bounding box center [210, 120] width 165 height 17
paste textarea "25-26 BIND Confirmation - BR - Sompo - Calistoga ES TK"
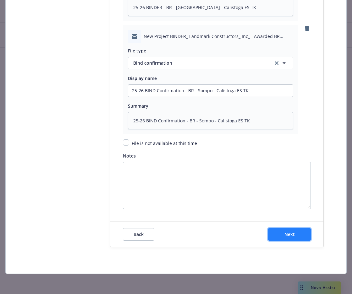
click at [295, 235] on button "Next" at bounding box center [289, 234] width 43 height 13
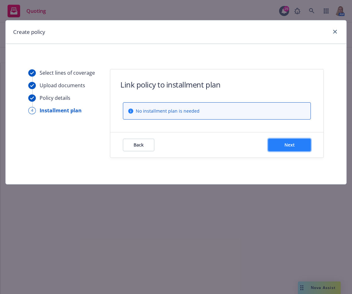
click at [296, 144] on button "Next" at bounding box center [289, 145] width 43 height 13
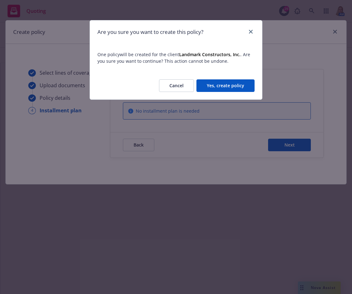
click at [221, 84] on button "Yes, create policy" at bounding box center [225, 85] width 58 height 13
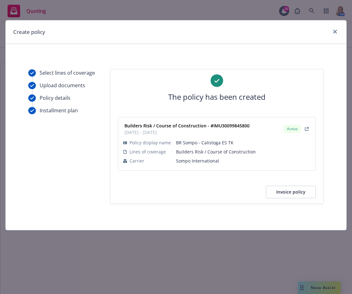
click at [289, 192] on button "Invoice policy" at bounding box center [291, 192] width 50 height 13
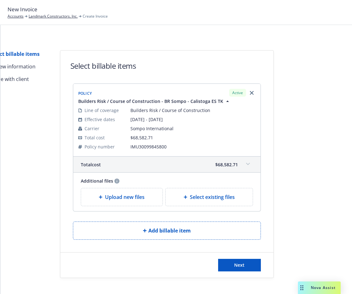
click at [122, 199] on span "Upload new files" at bounding box center [125, 197] width 40 height 8
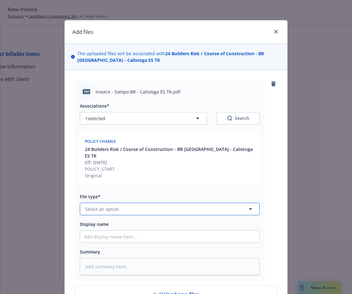
click at [133, 203] on button "Select an option" at bounding box center [170, 209] width 180 height 13
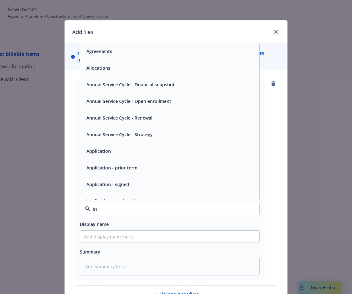
type input "inv"
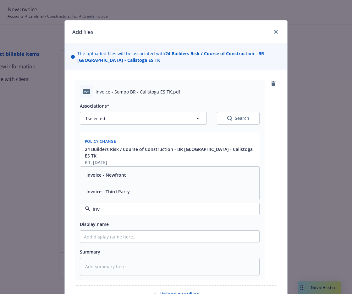
click at [124, 190] on div "Invoice - Third Party" at bounding box center [169, 191] width 179 height 17
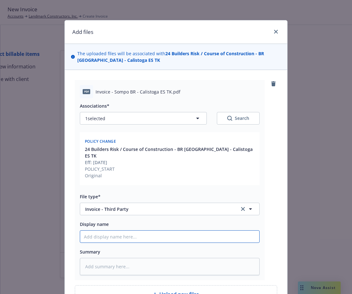
click at [116, 231] on input "Display name" at bounding box center [169, 237] width 179 height 12
paste input "25-26 BIND Confirmation - BR - Sompo - Calistoga ES TK"
type textarea "x"
type input "25-26 BIND Confirmation - BR - Sompo - Calistoga ES TK"
drag, startPoint x: 132, startPoint y: 231, endPoint x: 95, endPoint y: 231, distance: 36.4
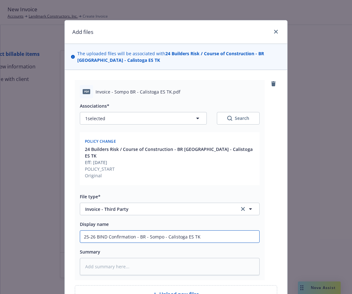
click at [95, 231] on input "25-26 BIND Confirmation - BR - Sompo - Calistoga ES TK" at bounding box center [169, 237] width 179 height 12
type textarea "x"
type input "25-26 S - BR - Sompo - Calistoga ES TK"
type textarea "x"
type input "25-26 So - BR - Sompo - Calistoga ES TK"
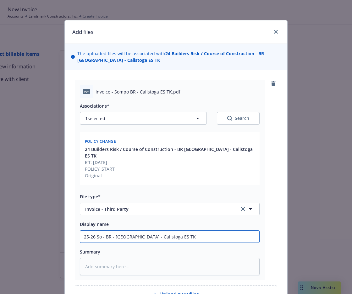
type textarea "x"
type input "25-26 Som - BR - Sompo - Calistoga ES TK"
type textarea "x"
type input "25-26 Somp - BR - Sompo - Calistoga ES TK"
type textarea "x"
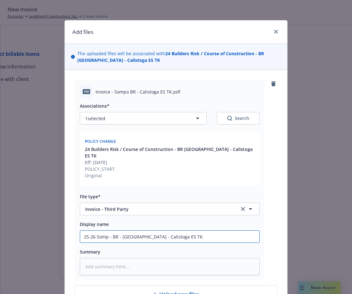
type input "25-26 Sompo - BR - Sompo - Calistoga ES TK"
type textarea "x"
type input "25-26 Sompo - BR - Sompo - Calistoga ES TK"
type textarea "x"
type input "25-26 Sompo I - BR - Sompo - Calistoga ES TK"
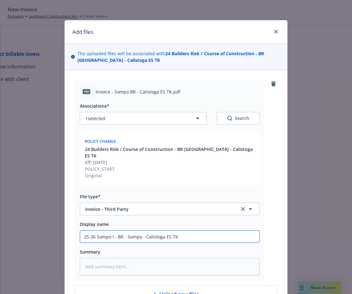
type textarea "x"
type input "25-26 Sompo In - BR - Sompo - Calistoga ES TK"
type textarea "x"
type input "25-26 Sompo Inv - BR - Sompo - Calistoga ES TK"
type textarea "x"
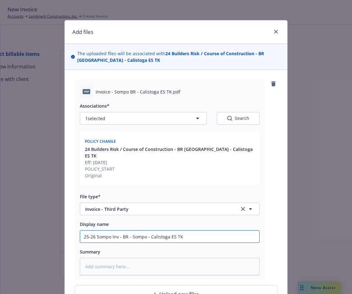
type input "25-26 Sompo Invo - BR - Sompo - Calistoga ES TK"
type textarea "x"
type input "25-26 Sompo Invoi - BR - Sompo - Calistoga ES TK"
type textarea "x"
type input "25-26 Sompo Invoic - BR - Sompo - Calistoga ES TK"
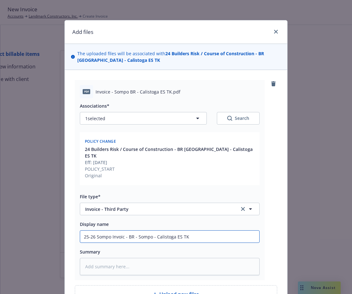
type textarea "x"
type input "25-26 Sompo Invoice - BR - Sompo - Calistoga ES TK"
click at [149, 231] on input "25-26 Sompo Invoice - BR - Sompo - Calistoga ES TK" at bounding box center [169, 237] width 179 height 12
type textarea "x"
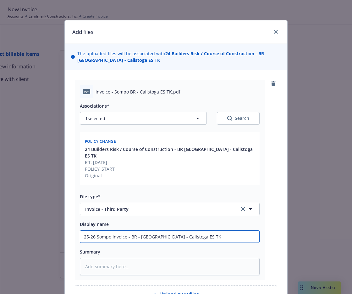
type input "25-26 Sompo Invoice - BR - - Calistoga ES TK"
type textarea "x"
type input "25-26 Sompo Invoice - BR -- Calistoga ES TK"
type textarea "x"
drag, startPoint x: 174, startPoint y: 231, endPoint x: 36, endPoint y: 233, distance: 137.5
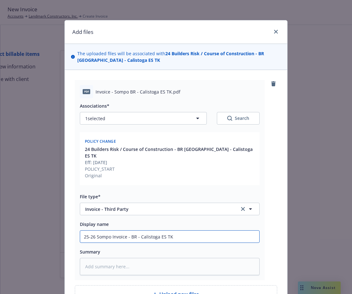
click at [36, 233] on div "Add files The uploaded files will be associated with 24 Builders Risk / Course …" at bounding box center [176, 147] width 352 height 294
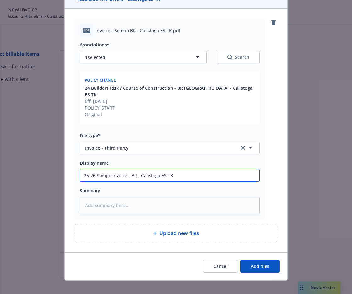
type input "25-26 Sompo Invoice - BR - Calistoga ES TK"
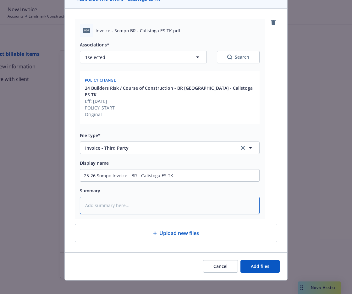
click at [118, 201] on textarea at bounding box center [170, 205] width 180 height 17
paste textarea "25-26 Sompo Invoice - BR - Calistoga ES TK"
type textarea "x"
type textarea "25-26 Sompo Invoice - BR - Calistoga ES TK"
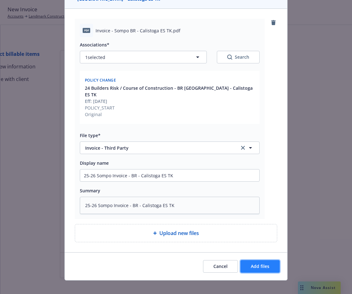
click at [260, 263] on span "Add files" at bounding box center [259, 266] width 19 height 6
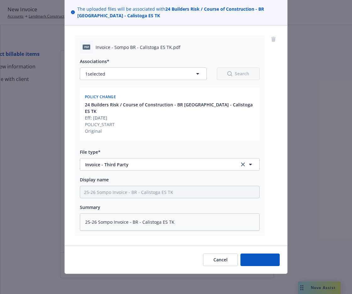
scroll to position [38, 0]
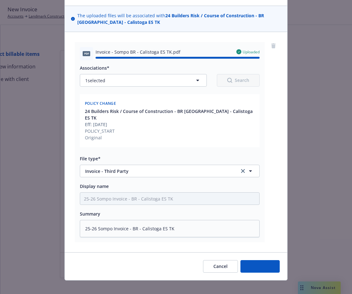
type textarea "x"
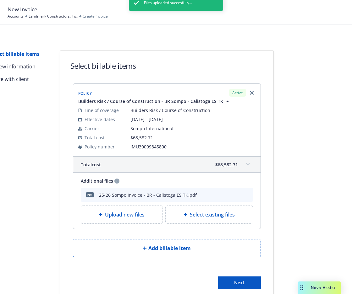
click at [214, 218] on div "Files uploaded succesfully..." at bounding box center [176, 142] width 94 height 294
click at [220, 214] on div "Files uploaded succesfully..." at bounding box center [176, 142] width 94 height 294
click at [216, 219] on div "Select existing files" at bounding box center [208, 215] width 87 height 18
select select "Invoice - Third Party"
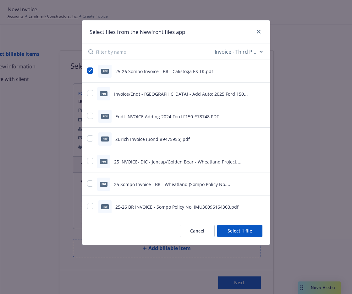
click at [199, 233] on button "Cancel" at bounding box center [197, 231] width 35 height 13
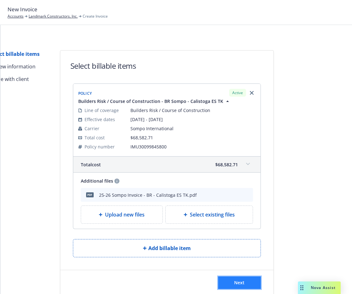
click at [228, 280] on button "Next" at bounding box center [239, 283] width 43 height 13
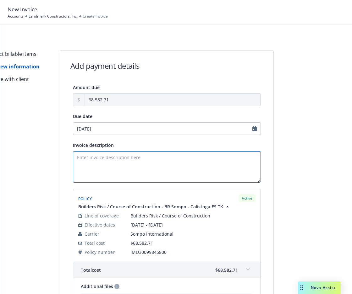
click at [132, 162] on textarea "Invoice description" at bounding box center [167, 166] width 188 height 31
drag, startPoint x: 132, startPoint y: 162, endPoint x: 86, endPoint y: 162, distance: 45.5
click at [86, 162] on textarea "Invoice description" at bounding box center [167, 166] width 188 height 31
click at [165, 156] on textarea "BR Policy - Calistoga ES TK Classroom" at bounding box center [167, 166] width 188 height 31
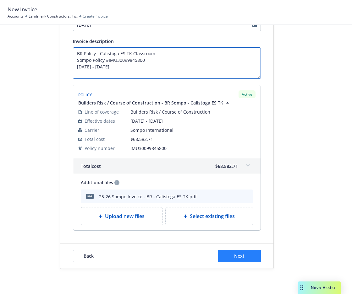
type textarea "BR Policy - Calistoga ES TK Classroom Sompo Policy #IMU30099845800 [DATE] - [DA…"
click at [234, 253] on span "Next" at bounding box center [239, 256] width 10 height 6
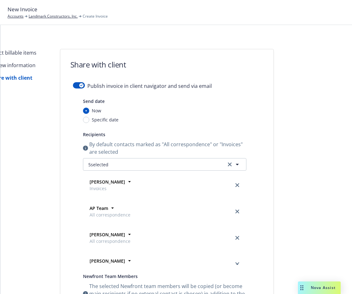
scroll to position [0, 0]
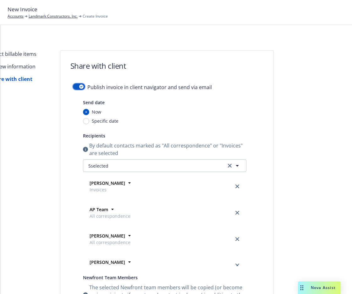
click at [80, 88] on div "button" at bounding box center [81, 86] width 4 height 4
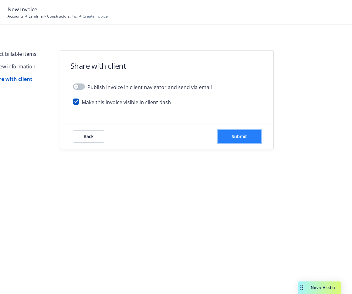
click at [254, 137] on button "Submit" at bounding box center [239, 136] width 43 height 13
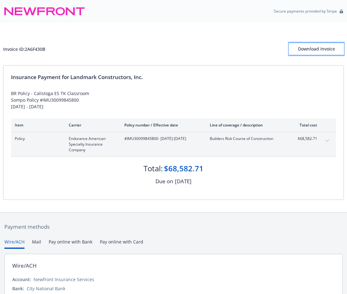
click at [321, 50] on div "Download Invoice" at bounding box center [316, 49] width 55 height 12
